Goal: Find specific page/section: Find specific page/section

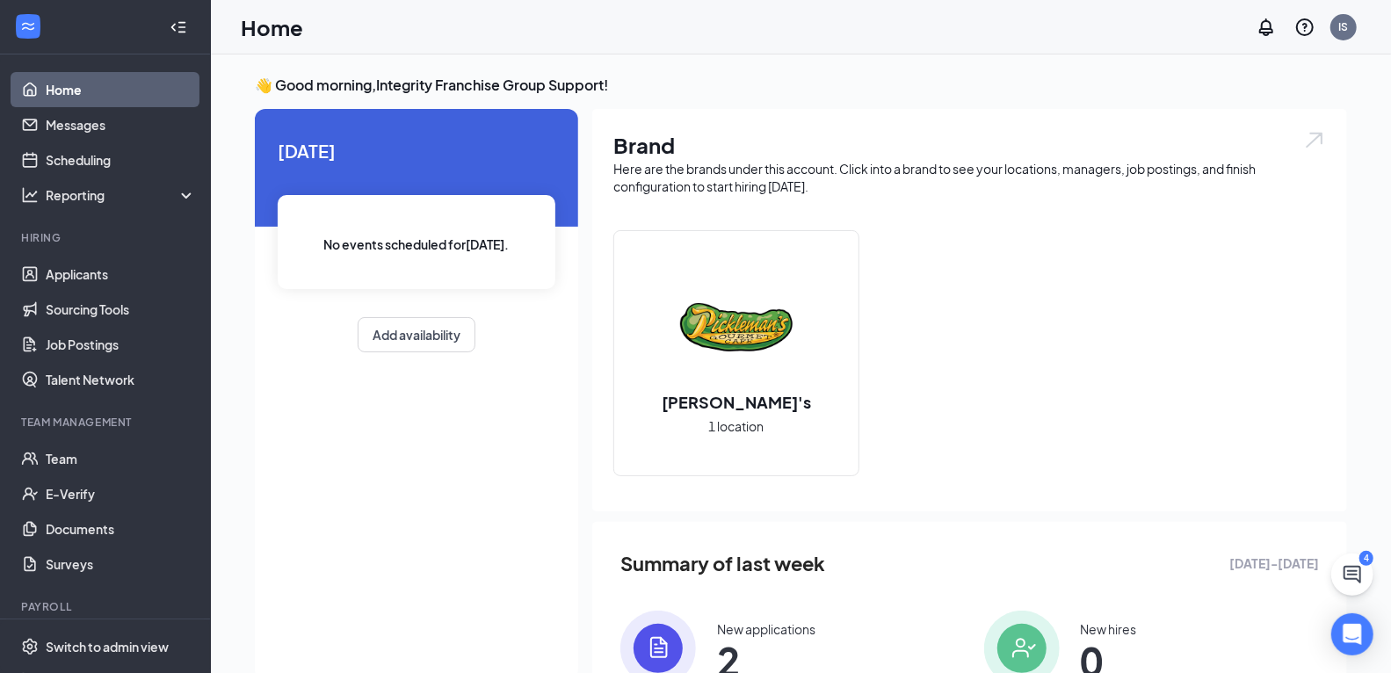
click at [343, 550] on div "Today No events scheduled for today . Add availability" at bounding box center [416, 394] width 323 height 571
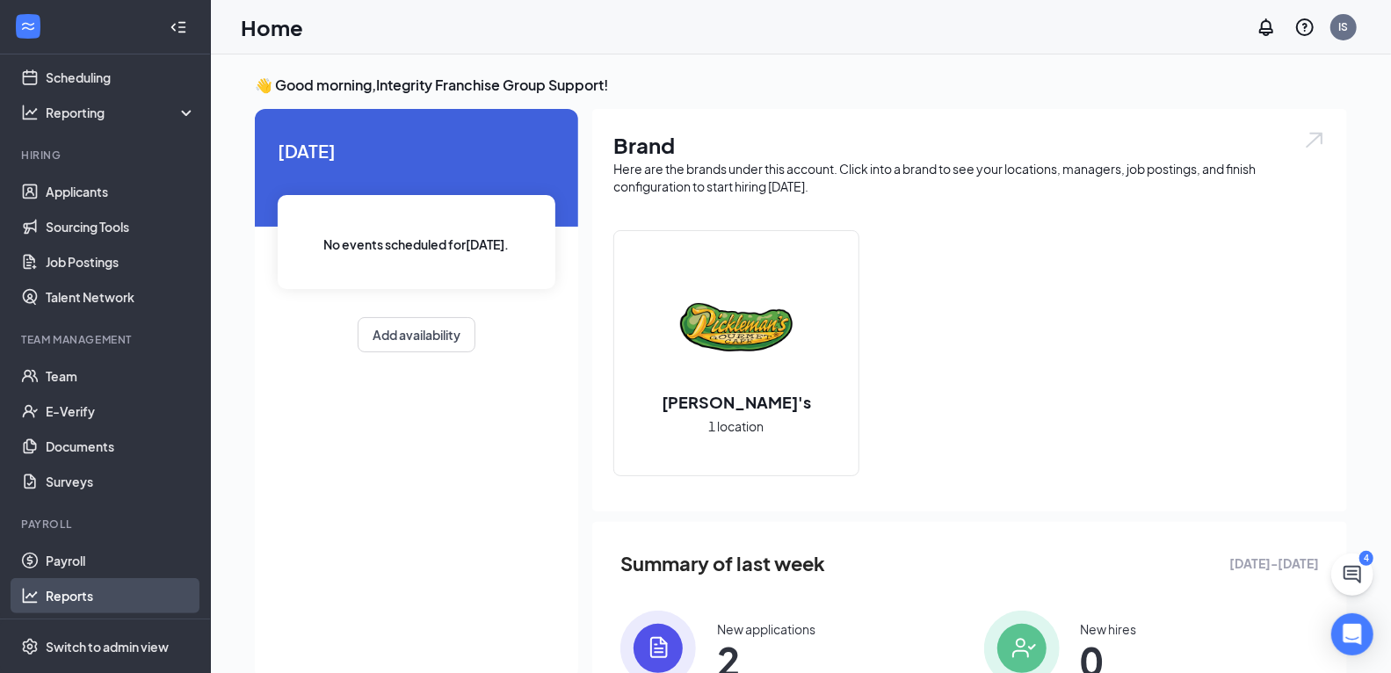
scroll to position [83, 0]
click at [98, 558] on link "Payroll" at bounding box center [121, 559] width 150 height 35
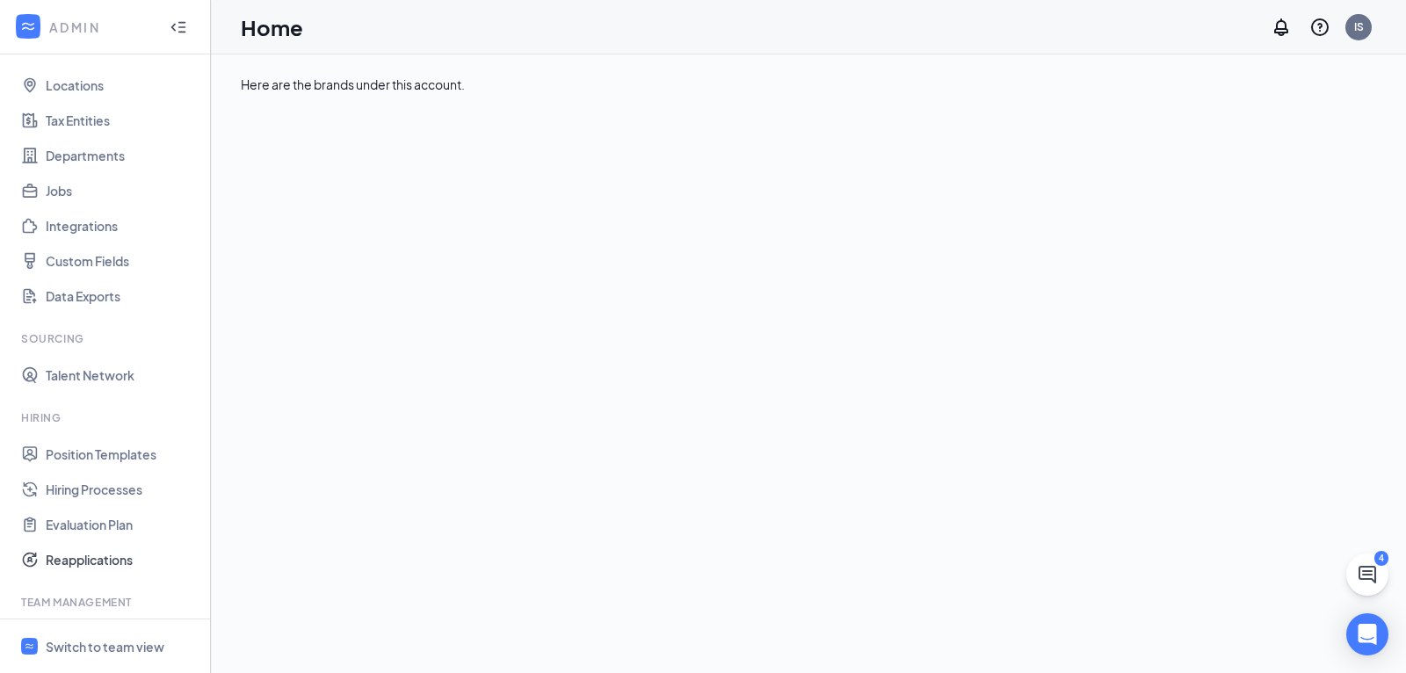
scroll to position [321, 0]
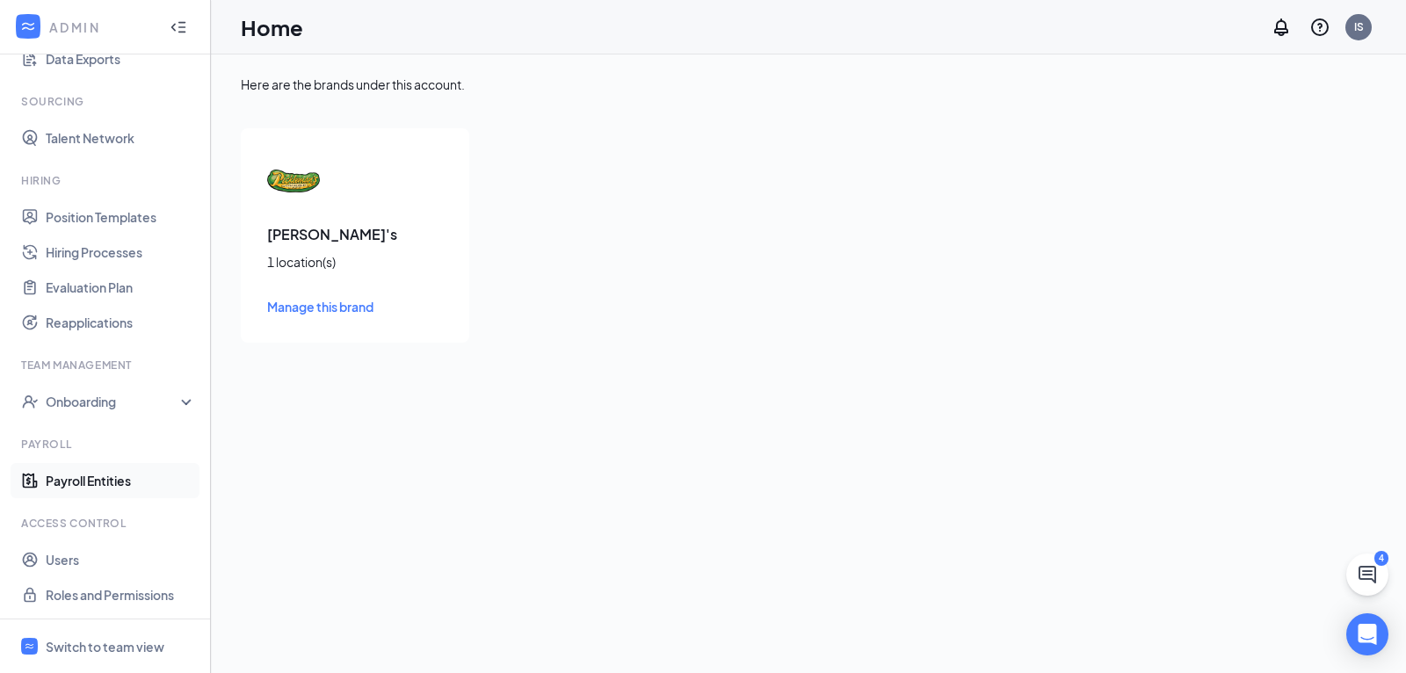
click at [106, 476] on link "Payroll Entities" at bounding box center [121, 480] width 150 height 35
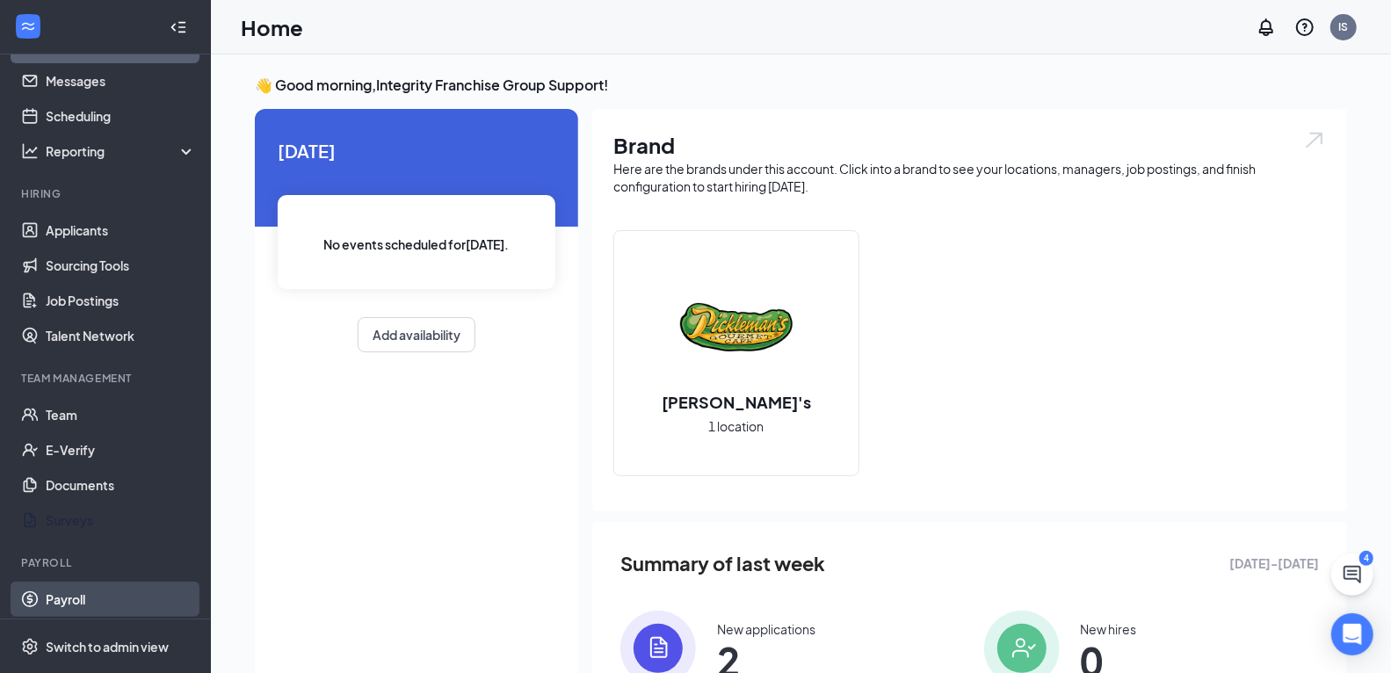
scroll to position [83, 0]
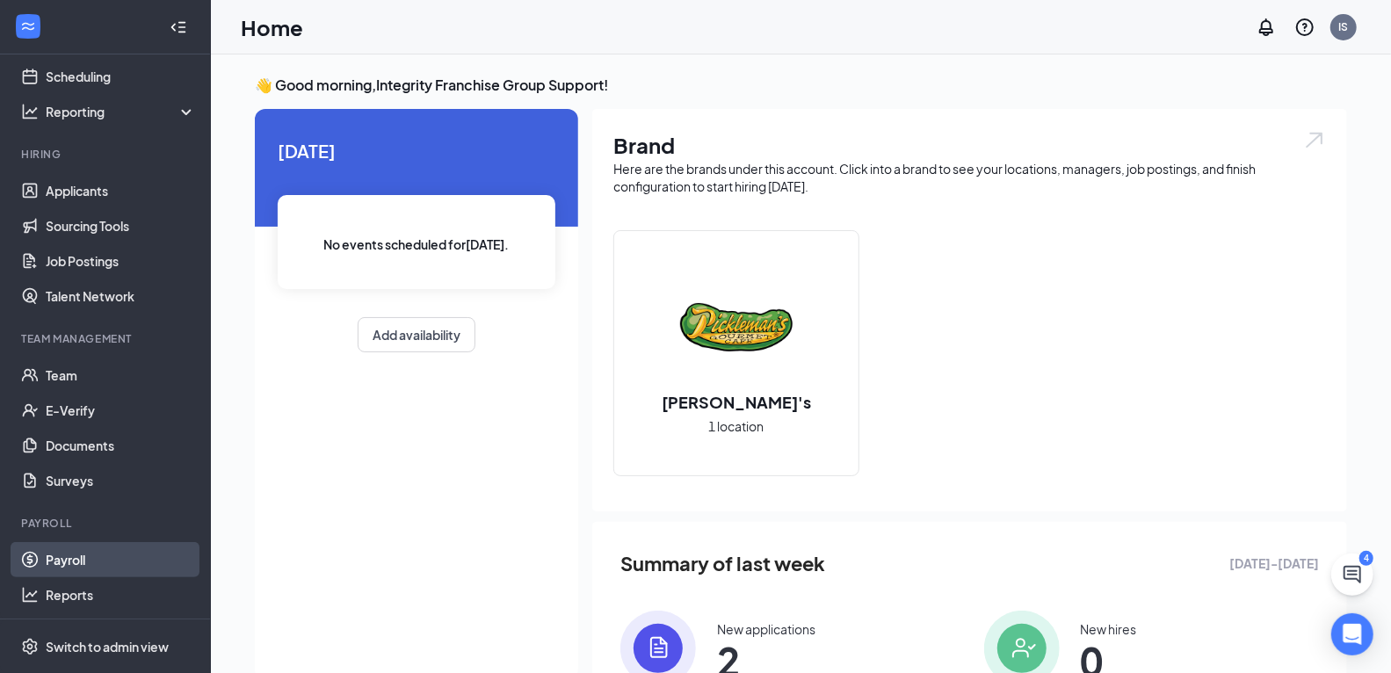
click at [105, 555] on link "Payroll" at bounding box center [121, 559] width 150 height 35
